Goal: Check status: Check status

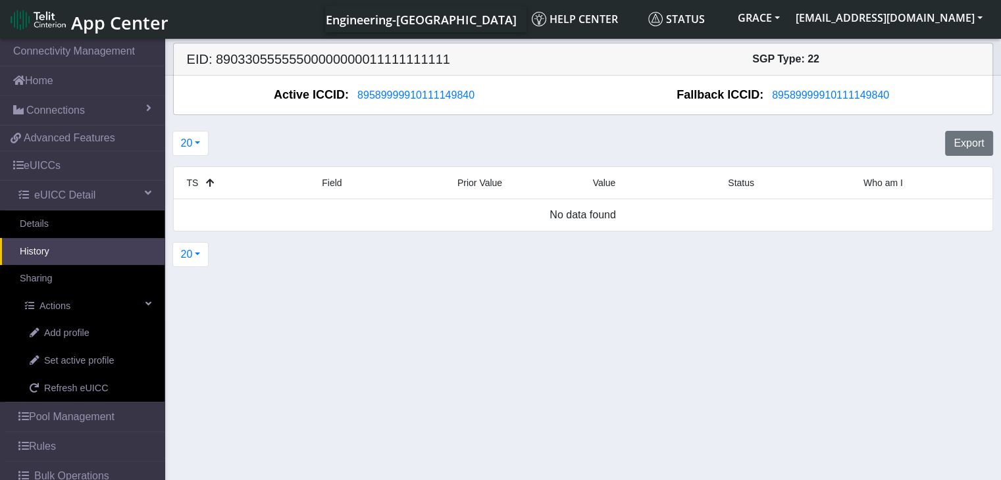
click at [43, 253] on link "History" at bounding box center [82, 252] width 164 height 28
click at [393, 98] on span "89589999910111149840" at bounding box center [415, 94] width 117 height 11
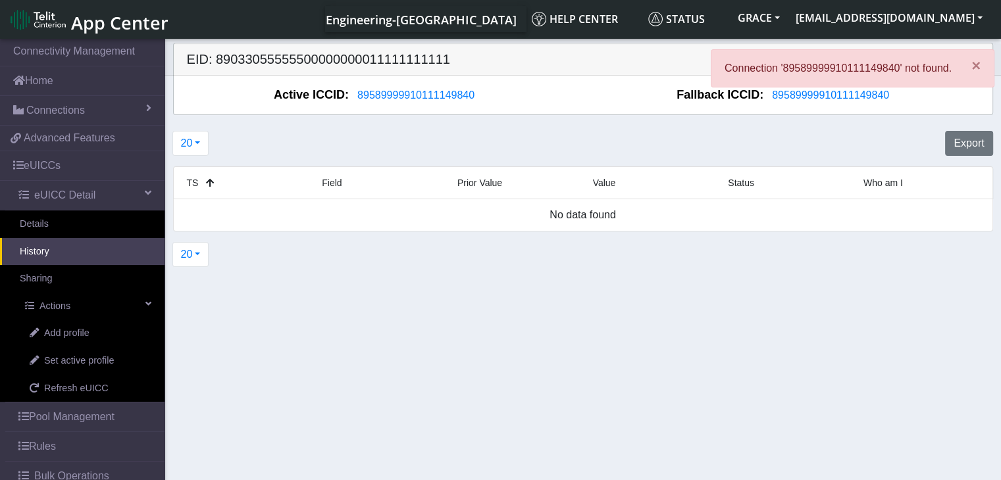
click at [371, 254] on div "20 20 50 100 500" at bounding box center [582, 255] width 839 height 36
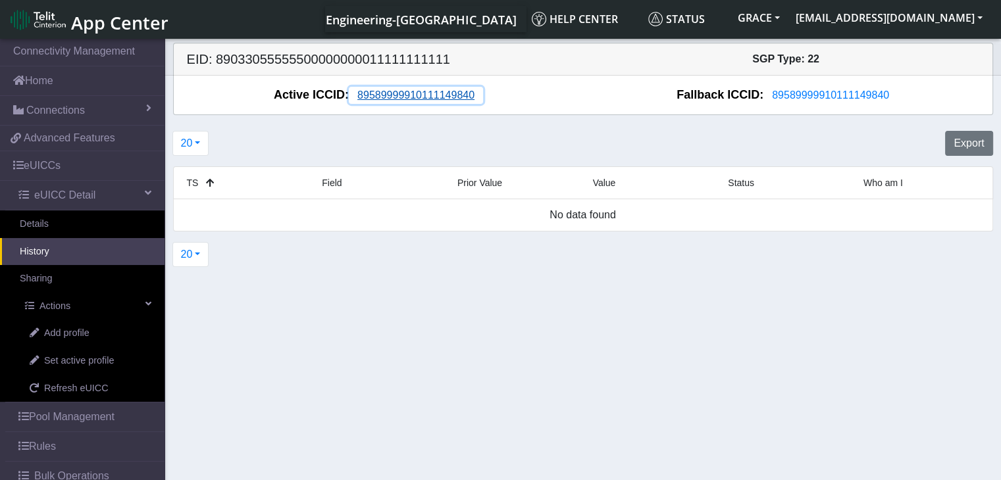
click at [403, 95] on span "89589999910111149840" at bounding box center [415, 94] width 117 height 11
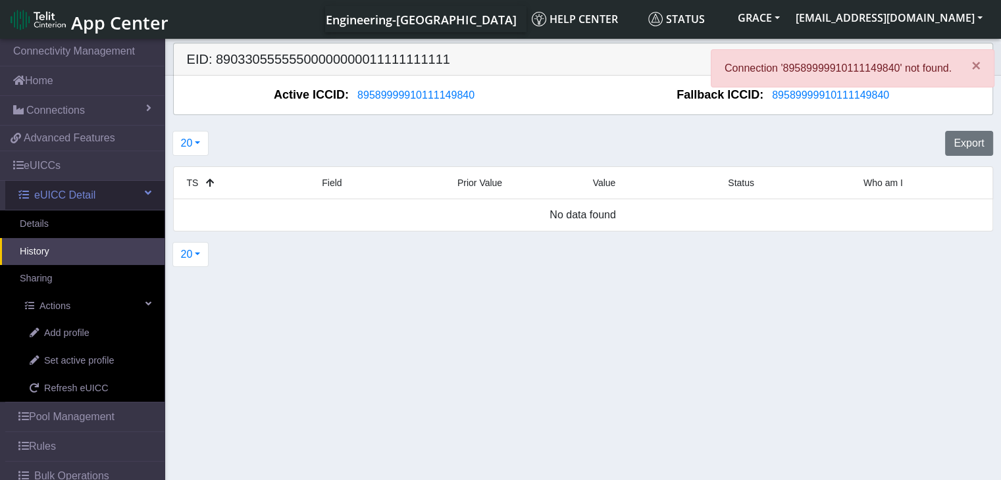
click at [63, 195] on span "eUICC Detail" at bounding box center [64, 195] width 61 height 16
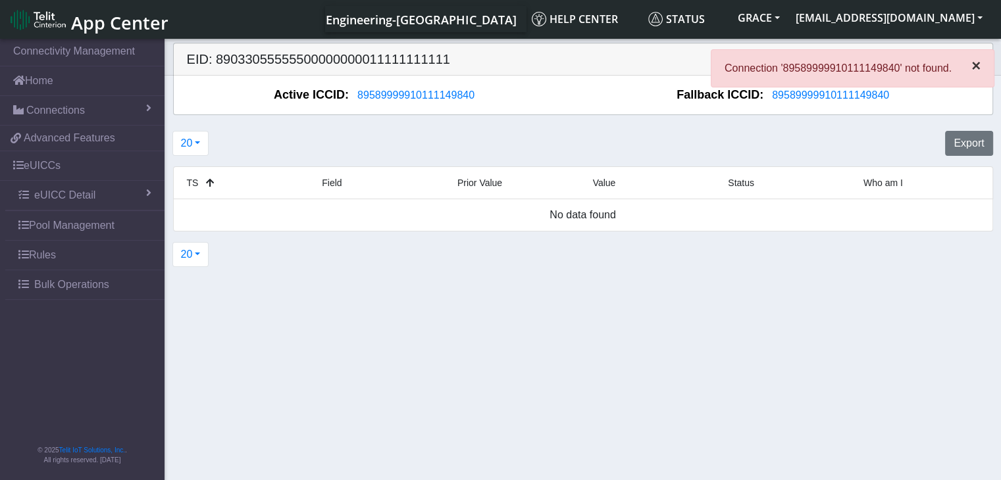
click at [973, 68] on span "×" at bounding box center [975, 66] width 9 height 18
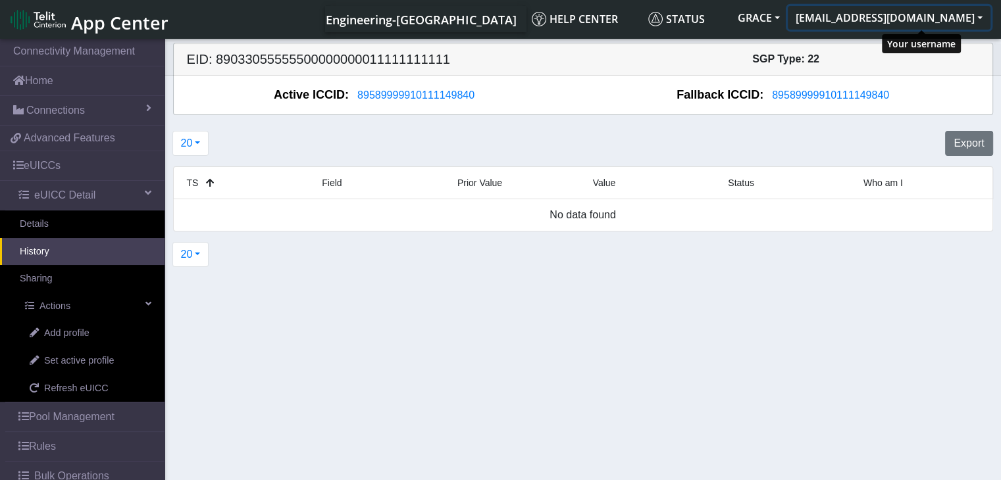
click at [984, 16] on button "[EMAIL_ADDRESS][DOMAIN_NAME]" at bounding box center [888, 18] width 203 height 24
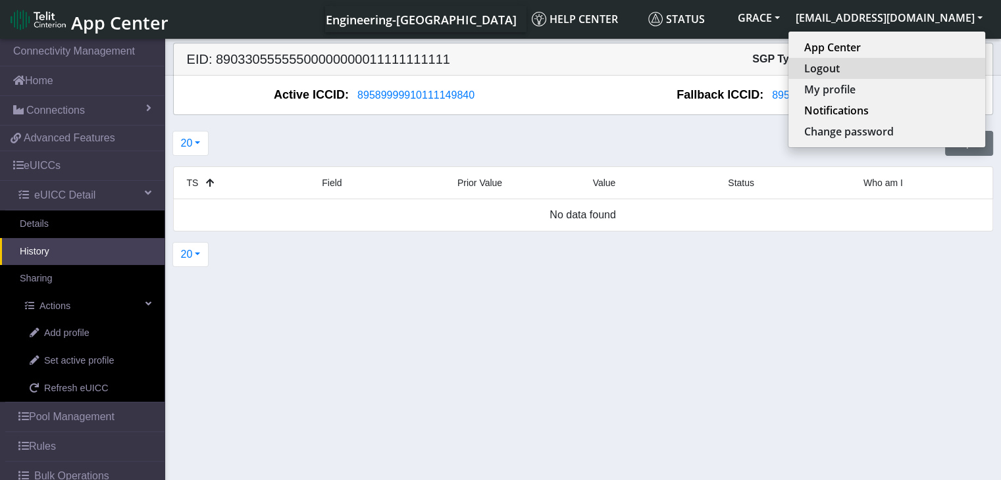
click at [895, 69] on button "Logout" at bounding box center [886, 68] width 197 height 21
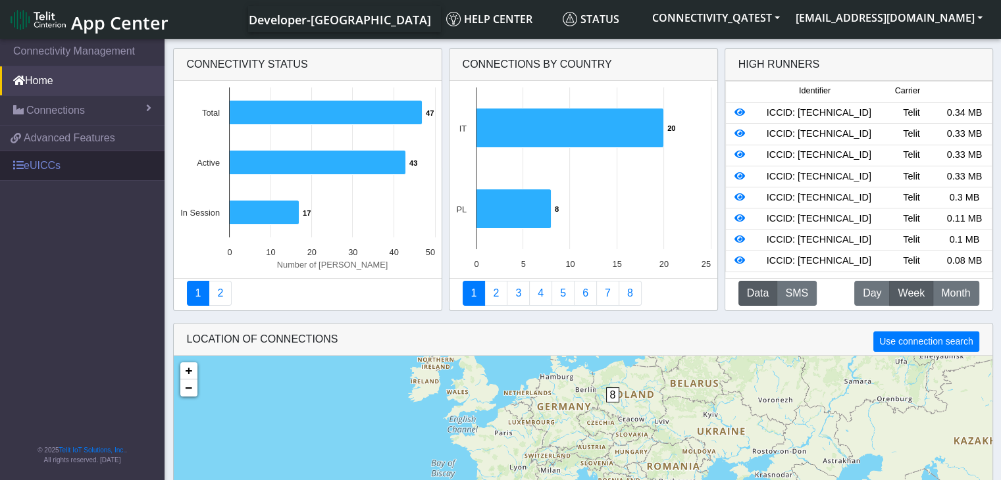
click at [41, 156] on link "eUICCs" at bounding box center [82, 165] width 164 height 29
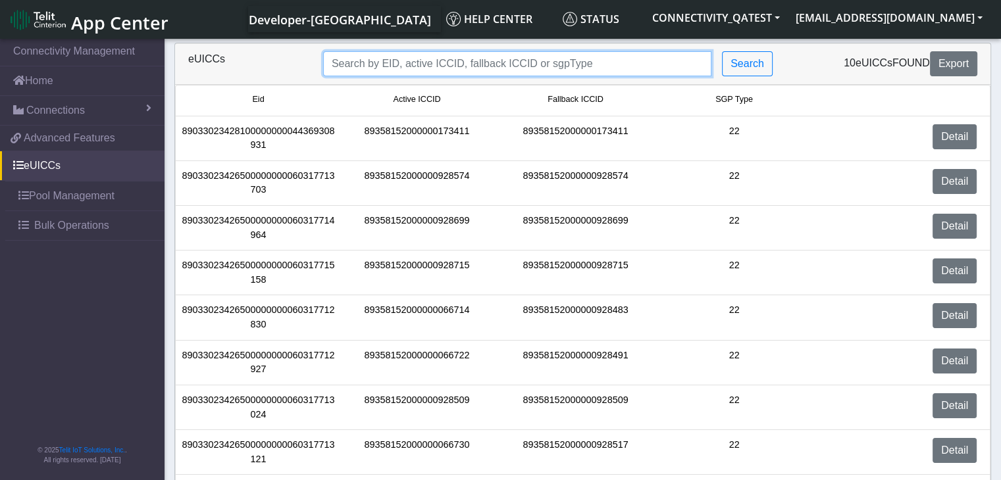
click at [528, 58] on input "Search..." at bounding box center [517, 63] width 388 height 25
paste input "4f92334f-0d59-4c6d-83c3-1800ec456b04"
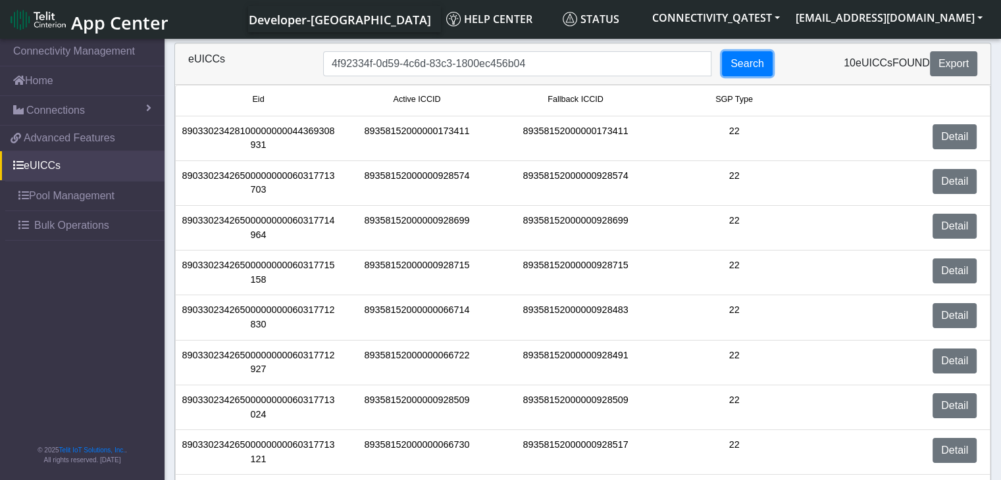
click at [749, 62] on button "Search" at bounding box center [747, 63] width 51 height 25
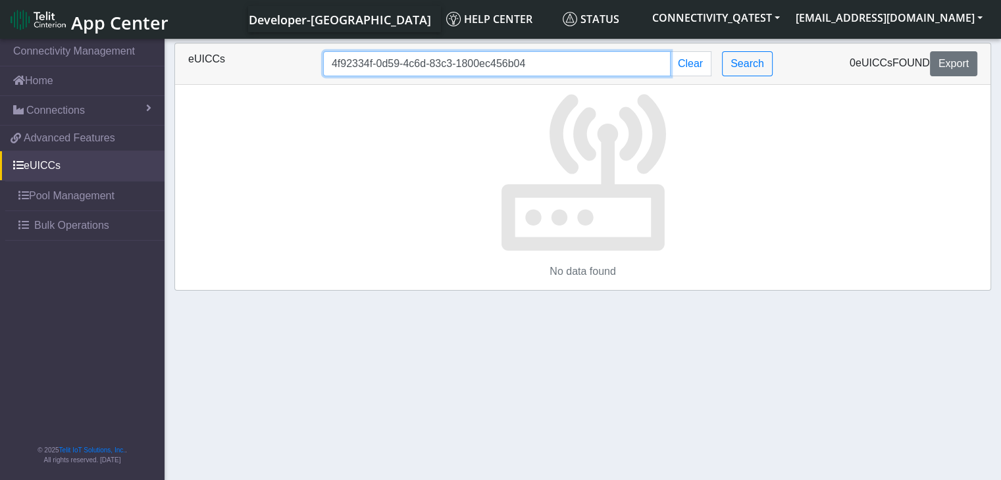
drag, startPoint x: 525, startPoint y: 66, endPoint x: 303, endPoint y: 42, distance: 223.0
click at [303, 42] on section "Connectivity Management Home Connections List Map 549062a3c746fe47e051935433d86…" at bounding box center [500, 260] width 1001 height 449
paste input "89033023426500000000060317713703"
type input "89033023426500000000060317713703"
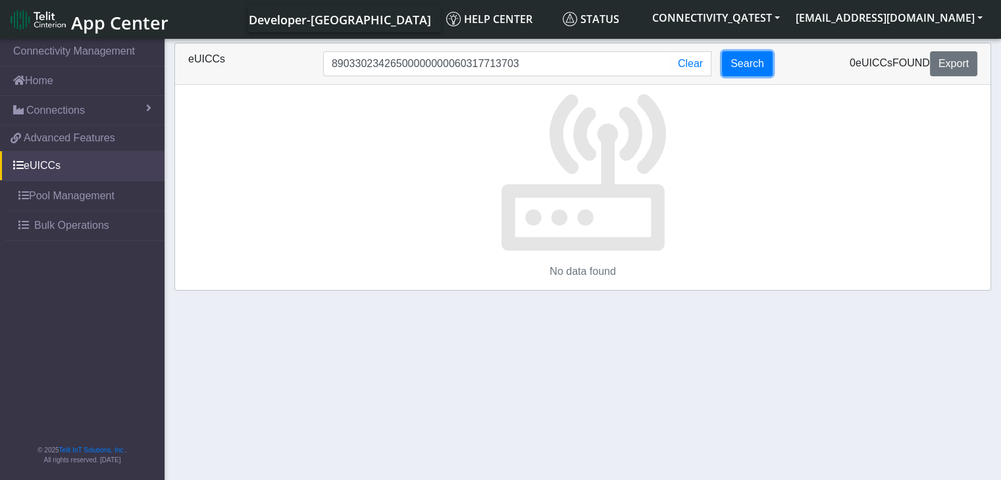
click at [738, 69] on button "Search" at bounding box center [747, 63] width 51 height 25
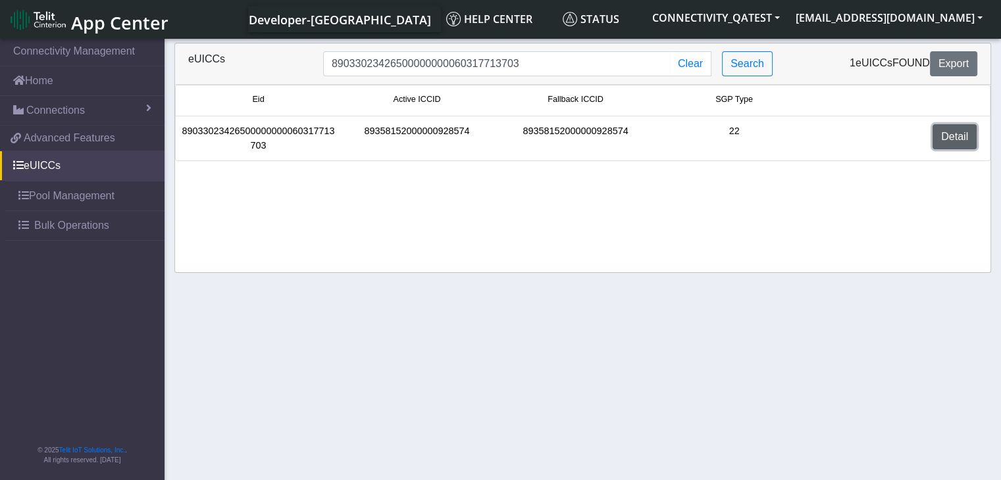
click at [953, 137] on link "Detail" at bounding box center [954, 136] width 44 height 25
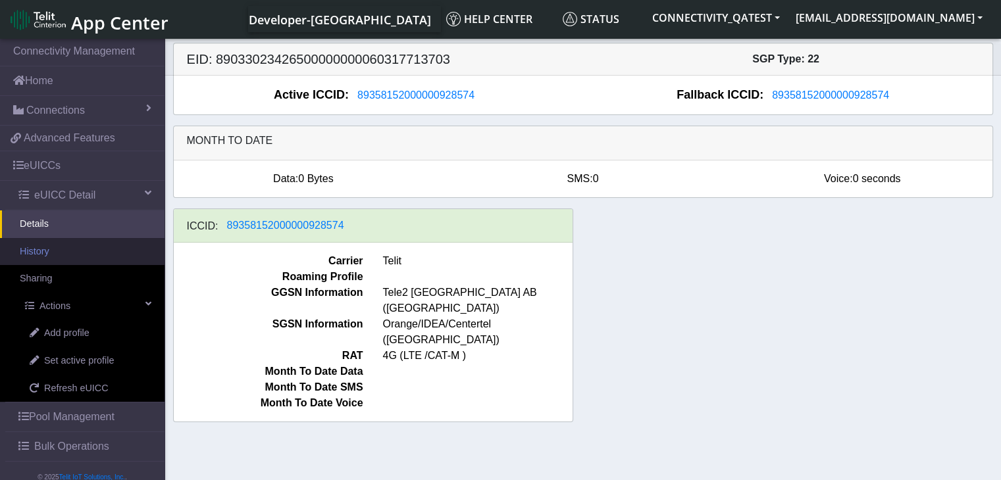
click at [51, 249] on link "History" at bounding box center [82, 252] width 164 height 28
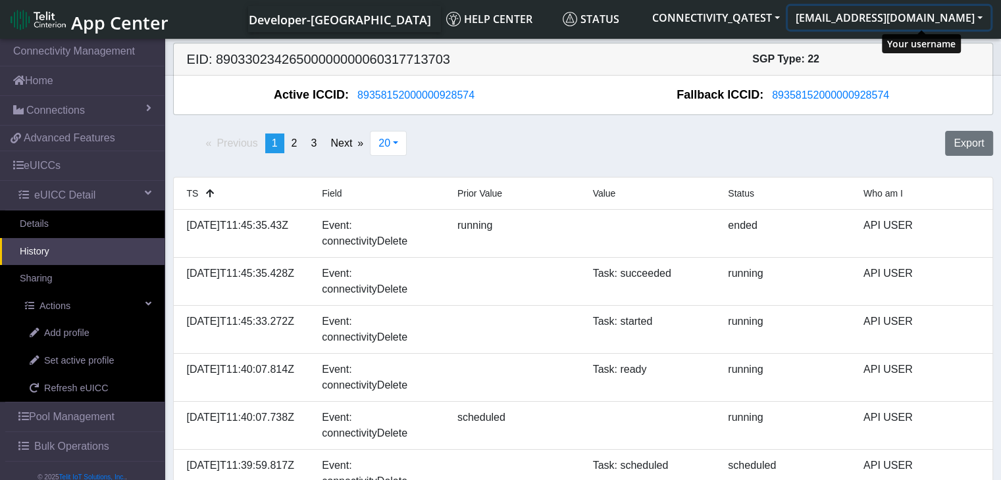
click at [980, 14] on button "[EMAIL_ADDRESS][DOMAIN_NAME]" at bounding box center [888, 18] width 203 height 24
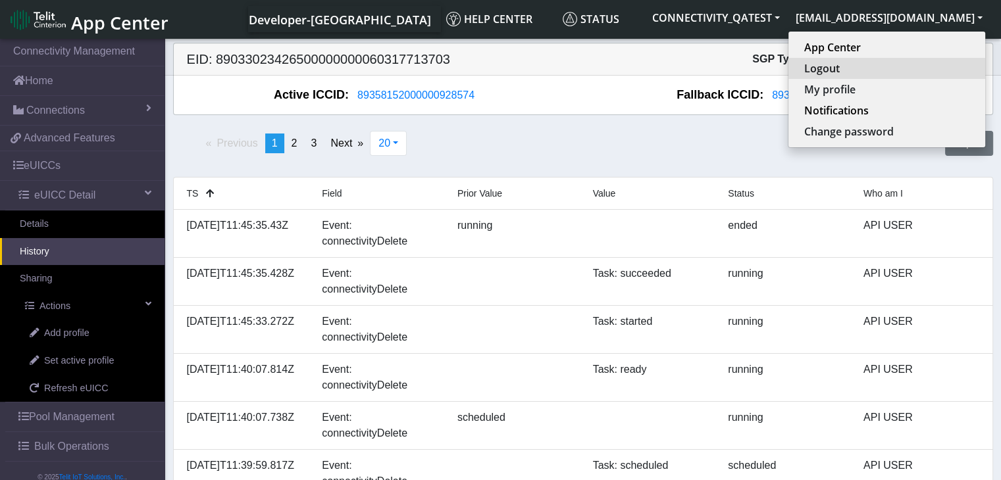
click at [891, 68] on button "Logout" at bounding box center [886, 68] width 197 height 21
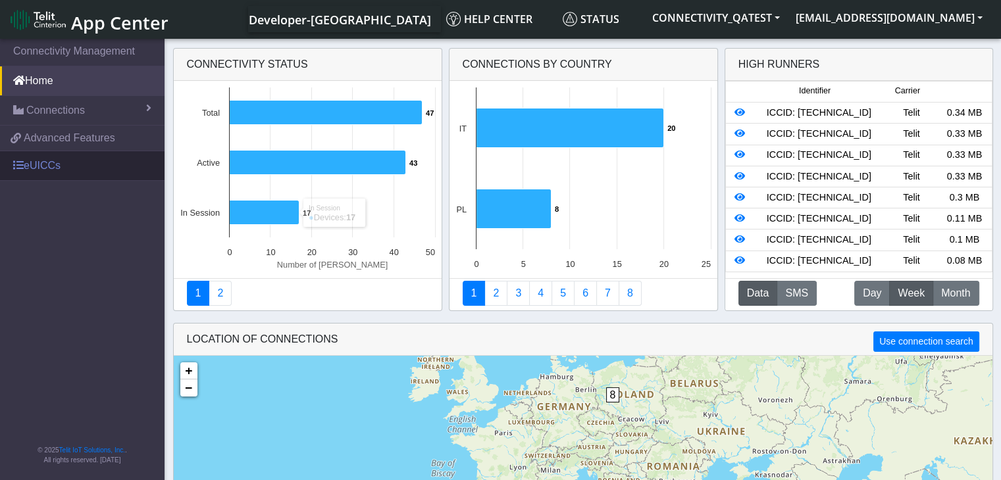
click at [29, 164] on link "eUICCs" at bounding box center [82, 165] width 164 height 29
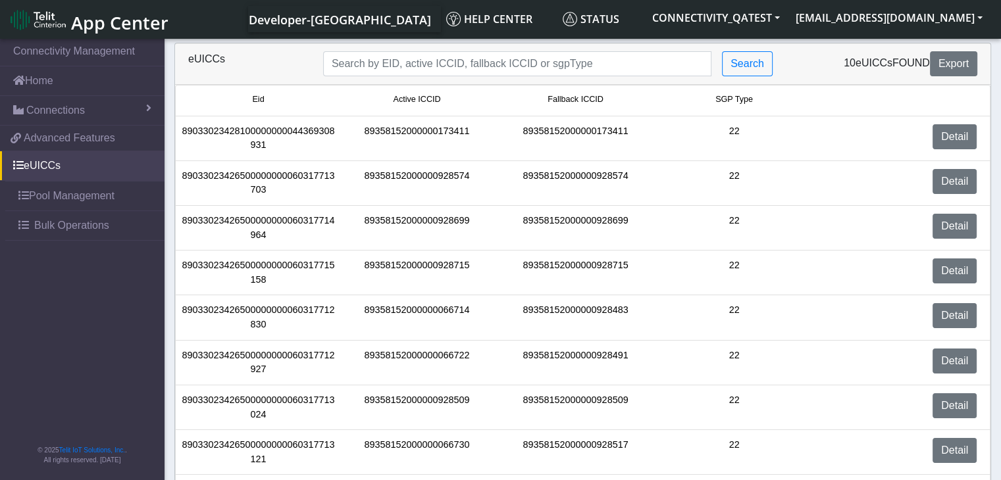
drag, startPoint x: 221, startPoint y: 62, endPoint x: 184, endPoint y: 59, distance: 37.1
click at [184, 59] on div "eUICCs" at bounding box center [245, 63] width 135 height 25
copy div "eUICCs"
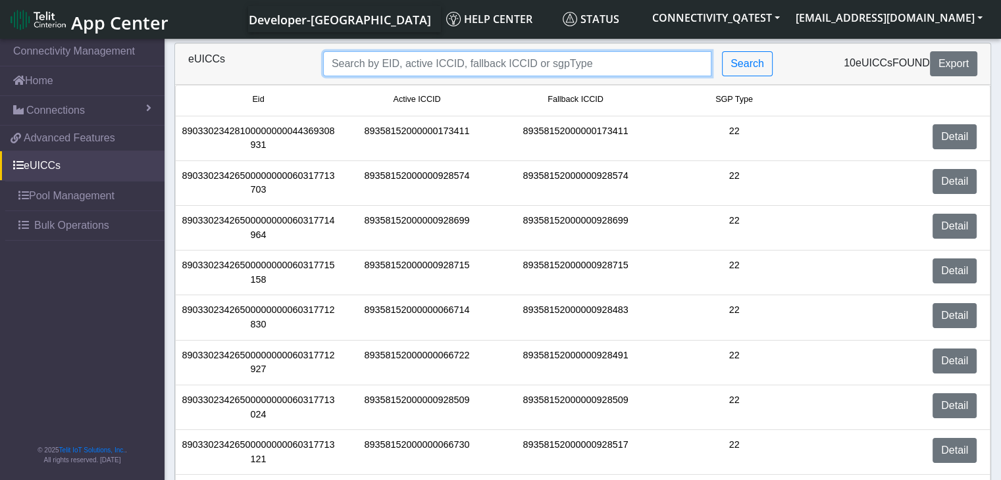
click at [374, 61] on input "Search..." at bounding box center [517, 63] width 388 height 25
paste input "4f92334f-0d59-4c6d-83c3-1800ec456b04"
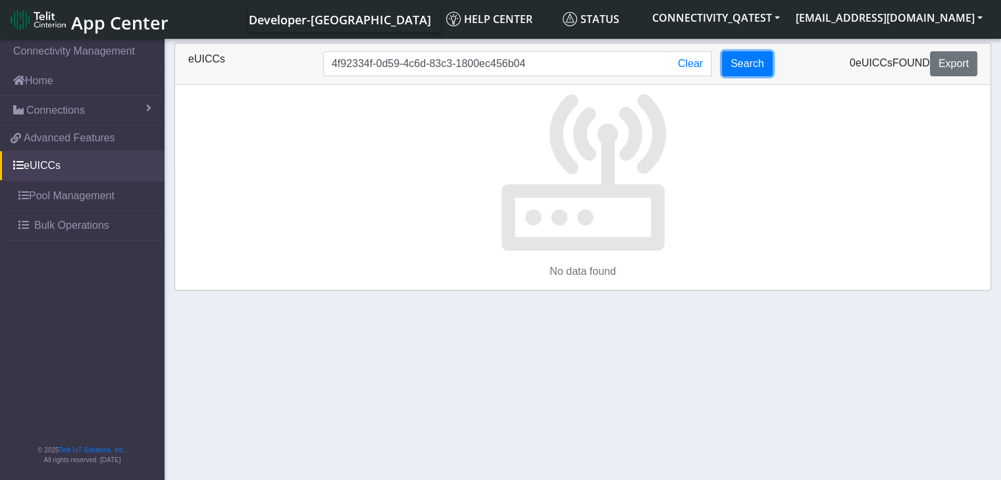
click at [737, 66] on button "Search" at bounding box center [747, 63] width 51 height 25
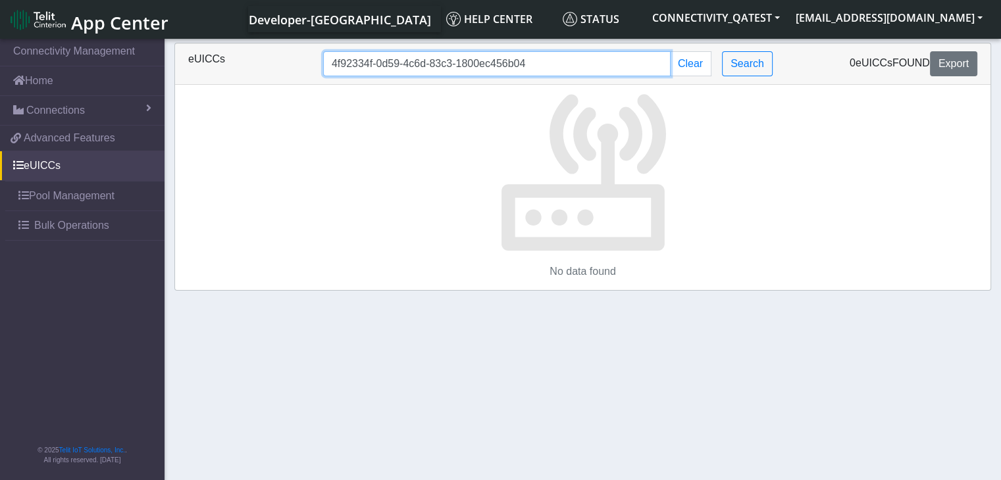
drag, startPoint x: 536, startPoint y: 70, endPoint x: 239, endPoint y: 19, distance: 301.0
click at [239, 36] on body "App Center Developer-[GEOGRAPHIC_DATA] Help center Status CONNECTIVITY_QATEST […" at bounding box center [500, 260] width 1001 height 449
paste input "89033023426500000000060317713703"
type input "89033023426500000000060317713703"
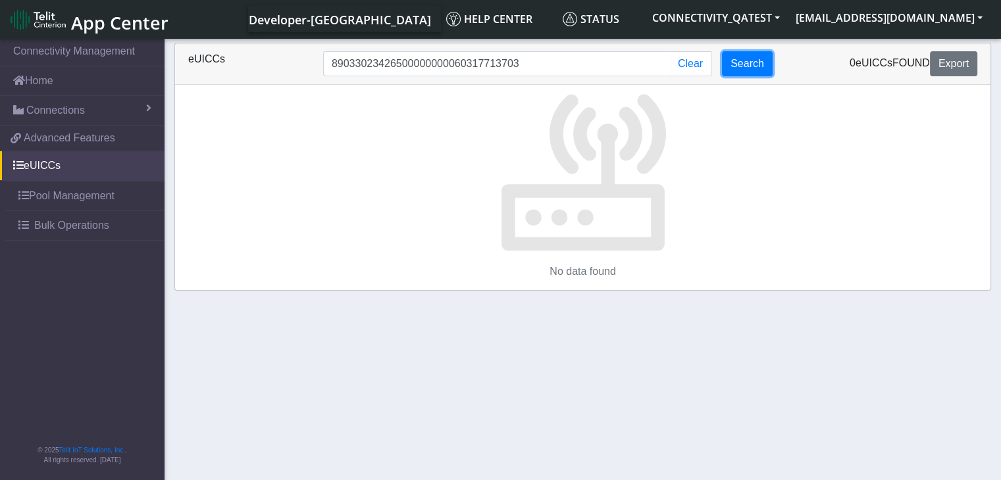
click at [754, 69] on button "Search" at bounding box center [747, 63] width 51 height 25
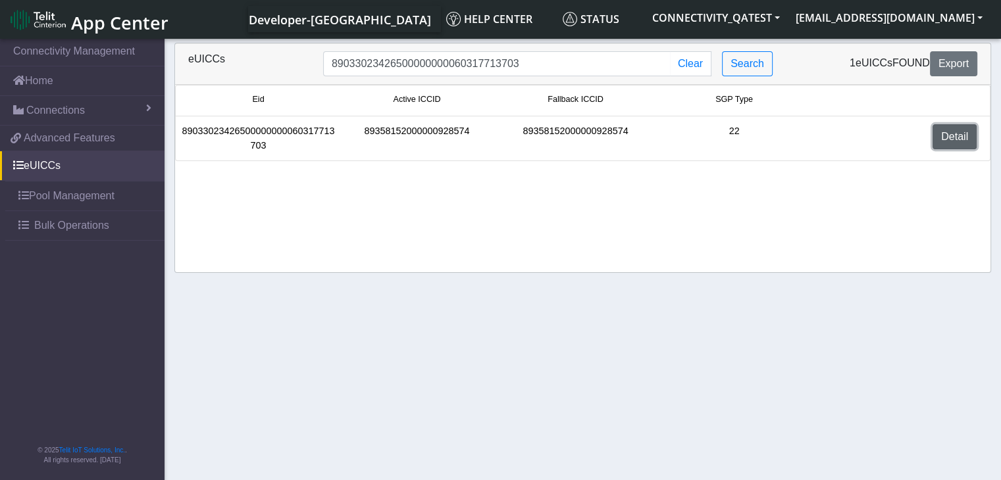
click at [947, 137] on link "Detail" at bounding box center [954, 136] width 44 height 25
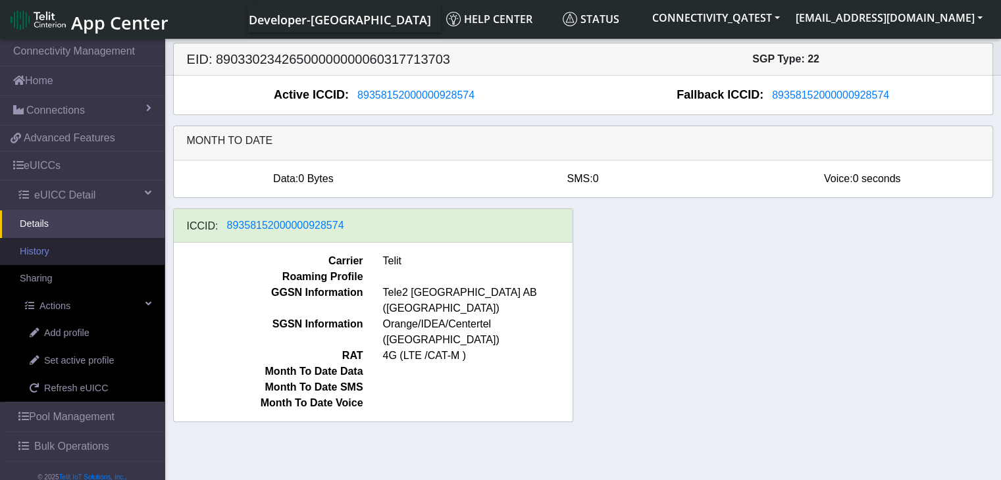
click at [50, 255] on link "History" at bounding box center [82, 252] width 164 height 28
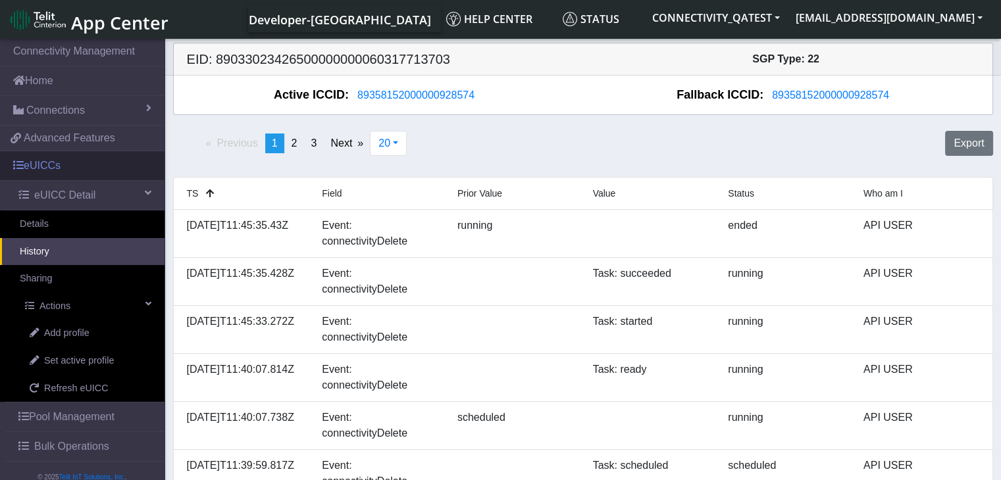
click at [53, 168] on link "eUICCs" at bounding box center [82, 165] width 164 height 29
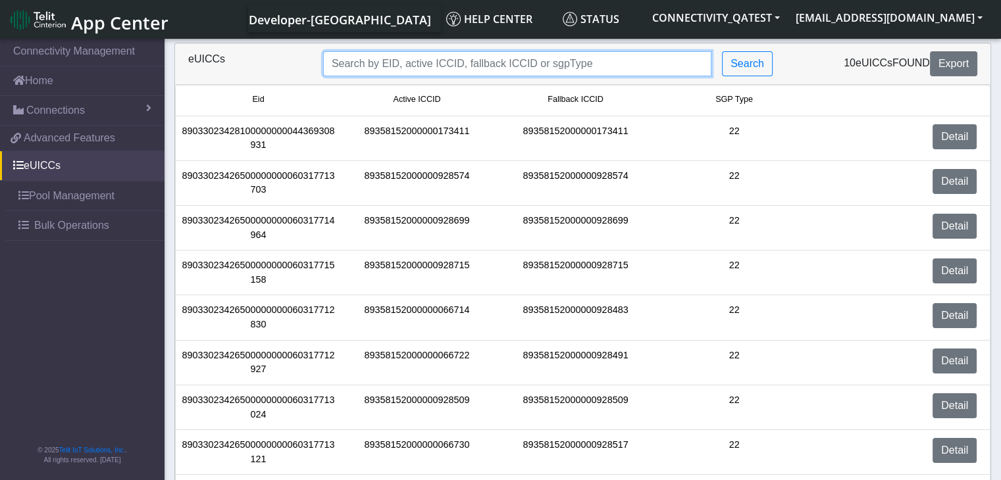
click at [464, 64] on input "Search..." at bounding box center [517, 63] width 388 height 25
click at [374, 59] on input "Search..." at bounding box center [517, 63] width 388 height 25
paste input "89033023426500000000060317713703"
type input "89033023426500000000060317713703"
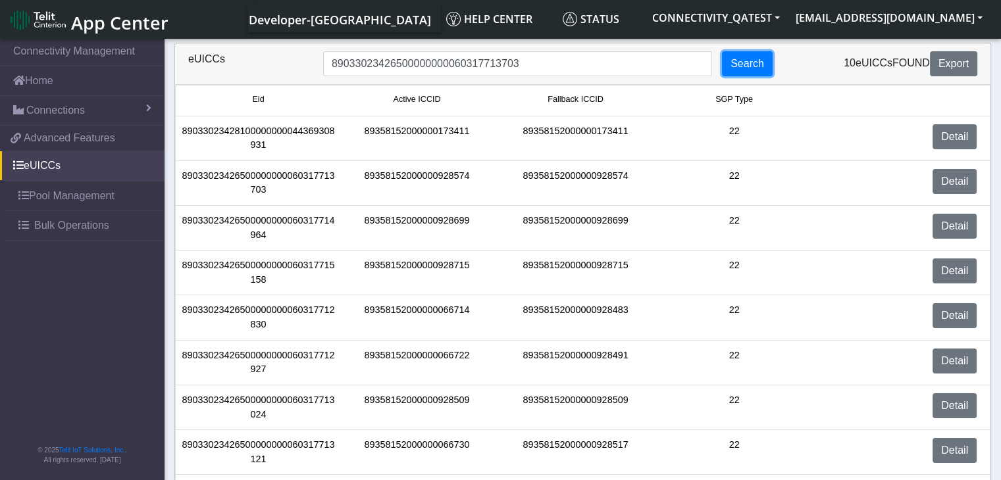
click at [755, 66] on button "Search" at bounding box center [747, 63] width 51 height 25
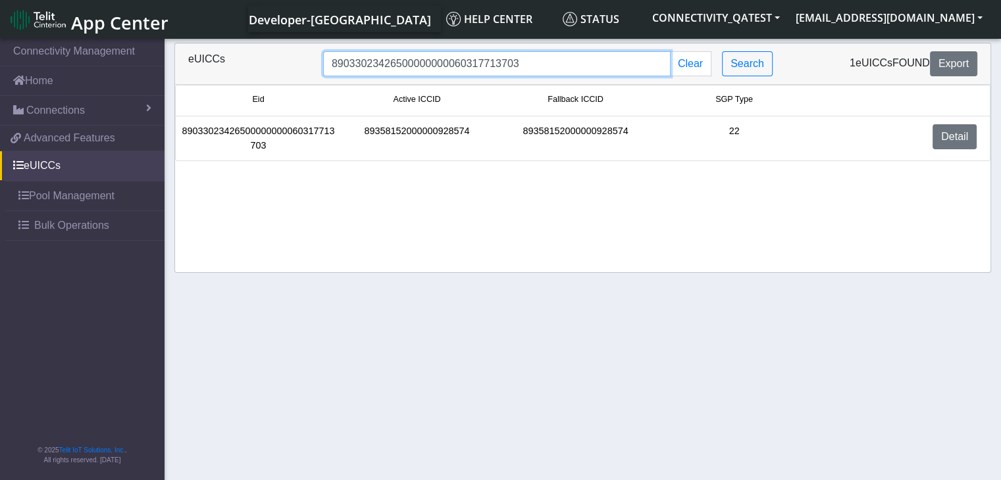
drag, startPoint x: 516, startPoint y: 70, endPoint x: 316, endPoint y: 48, distance: 201.2
click at [316, 48] on div "eUICCs 89033023426500000000060317713703 Clear Search 1 eUICCs found Export" at bounding box center [582, 63] width 815 height 41
